Goal: Task Accomplishment & Management: Manage account settings

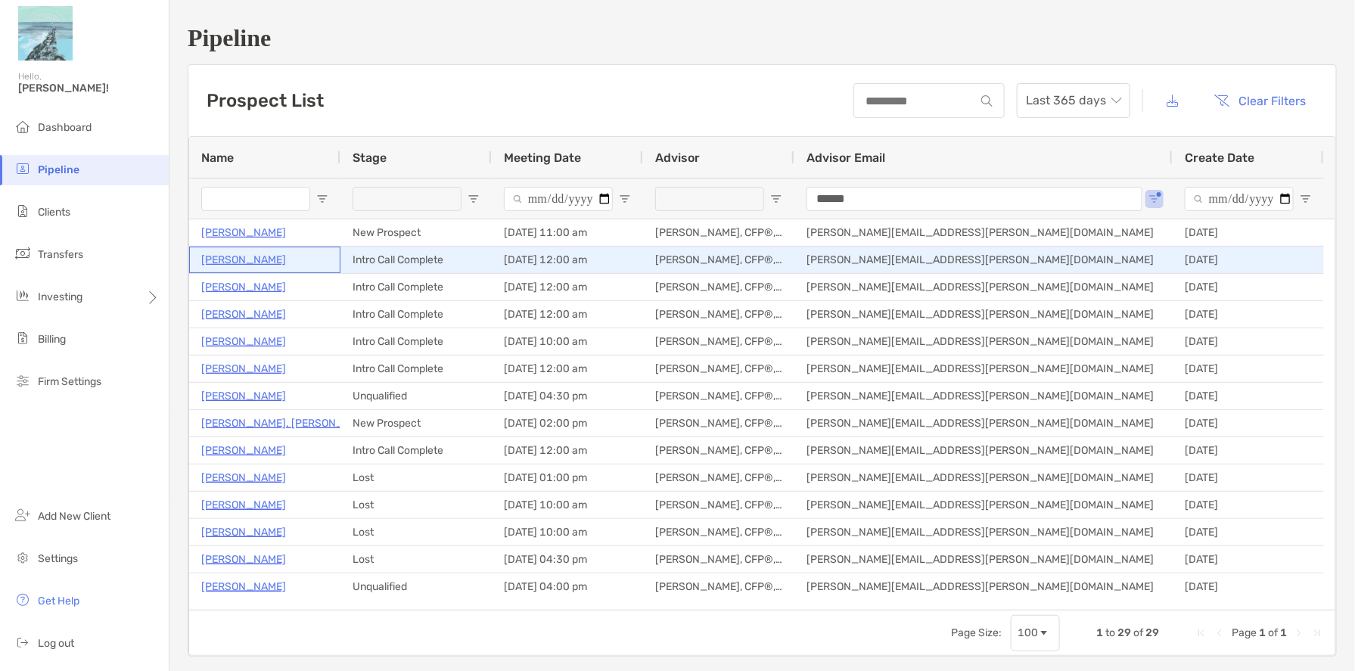
click at [256, 258] on p "Douglas Grant" at bounding box center [243, 259] width 85 height 19
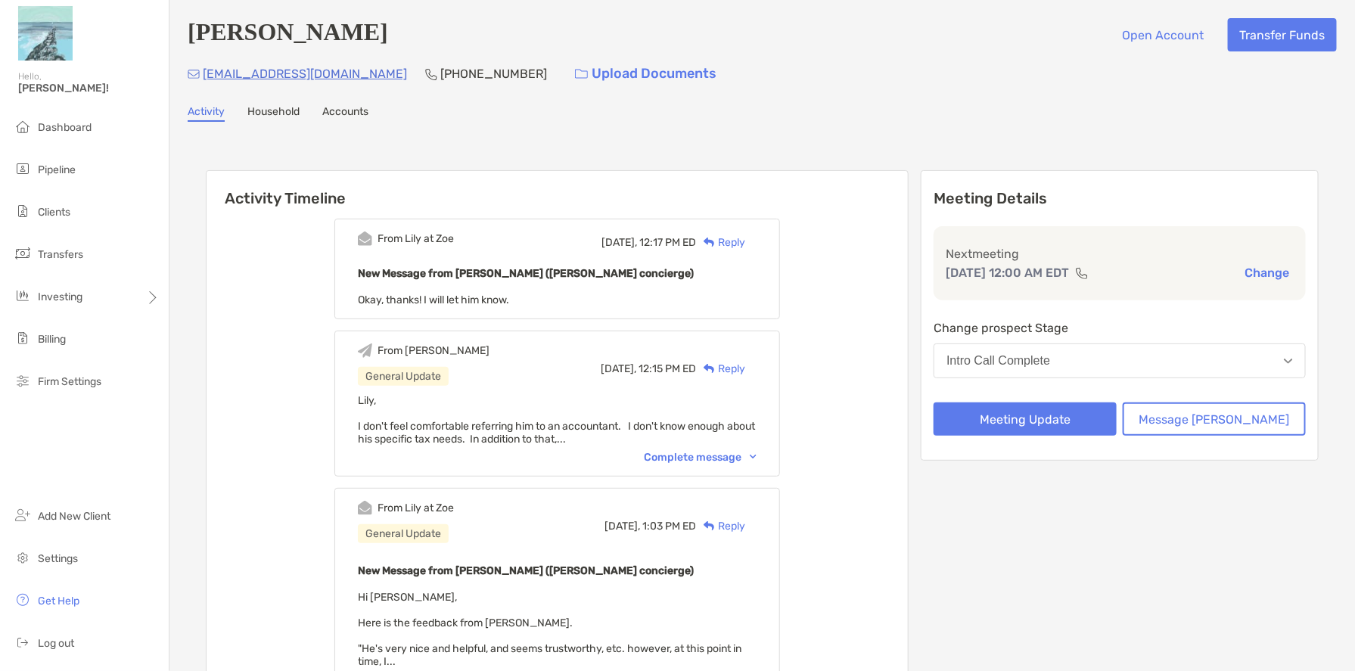
click at [703, 453] on div "Complete message" at bounding box center [700, 457] width 113 height 13
